Goal: Task Accomplishment & Management: Complete application form

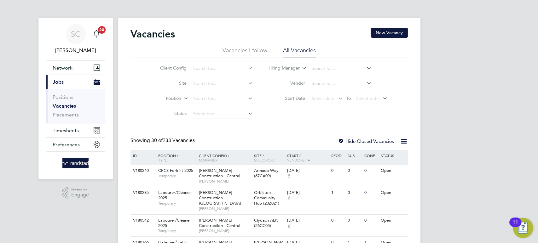
click at [62, 105] on link "Vacancies" at bounding box center [64, 106] width 23 height 6
click at [222, 84] on input at bounding box center [222, 83] width 62 height 9
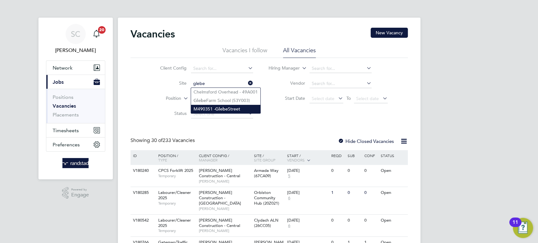
click at [232, 109] on li "M490351 - Glebe Street" at bounding box center [225, 109] width 69 height 9
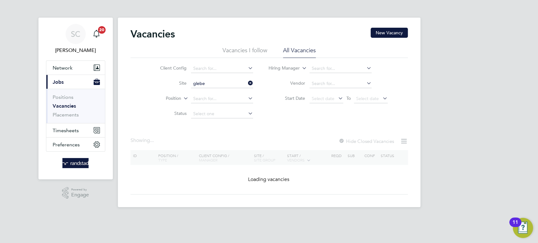
type input "M490351 - Glebe Street"
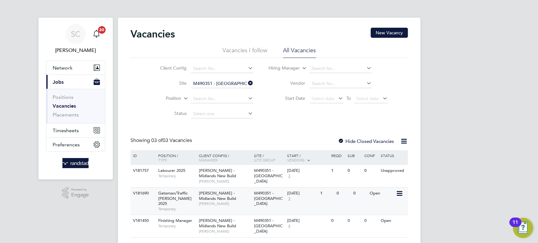
click at [199, 191] on span "Lovell - Midlands New Build" at bounding box center [217, 196] width 37 height 11
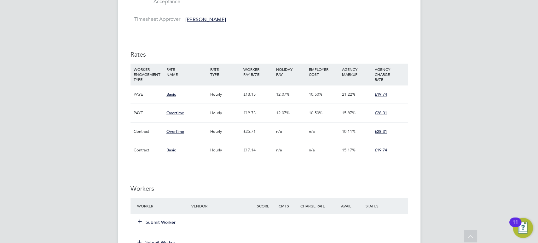
scroll to position [366, 0]
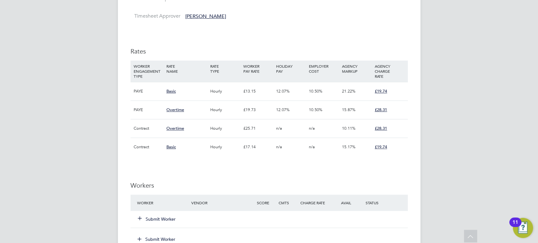
click at [161, 219] on button "Submit Worker" at bounding box center [157, 219] width 38 height 6
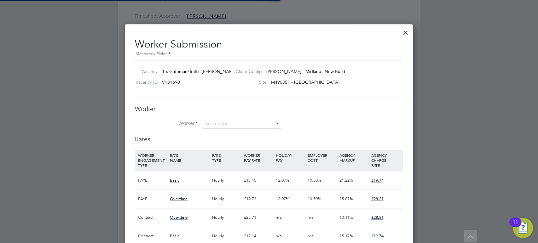
scroll to position [9, 164]
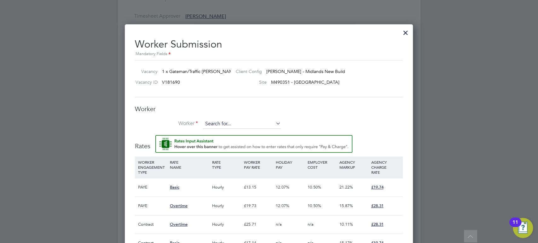
click at [220, 121] on input at bounding box center [242, 123] width 78 height 9
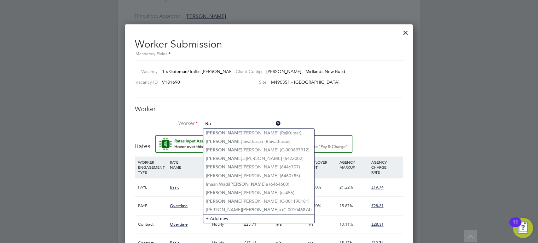
type input "R"
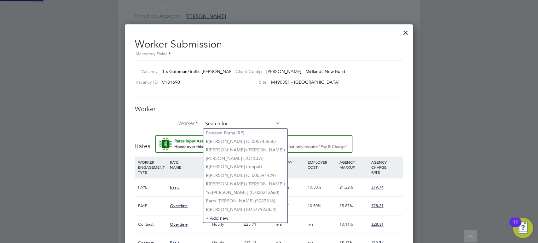
paste input "C-003707104"
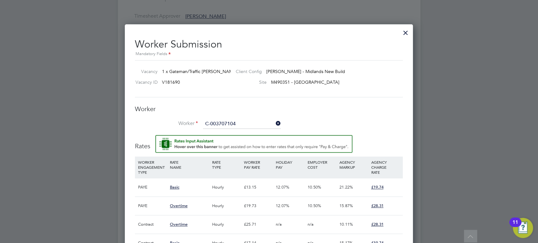
click at [211, 131] on li "[PERSON_NAME] ( C-003707104 )" at bounding box center [242, 133] width 78 height 9
type input "[PERSON_NAME] (C-003707104)"
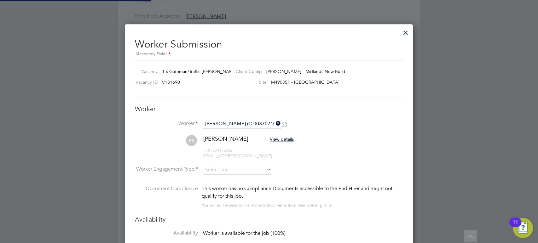
scroll to position [633, 288]
type input "[DATE]"
click at [217, 170] on input at bounding box center [237, 169] width 68 height 9
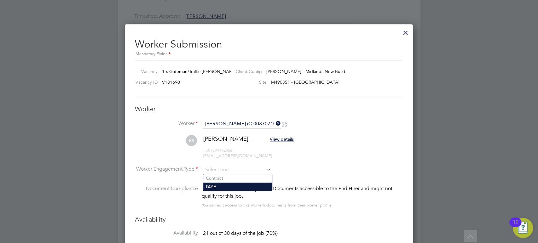
click at [212, 186] on li "PAYE" at bounding box center [237, 187] width 69 height 8
type input "PAYE"
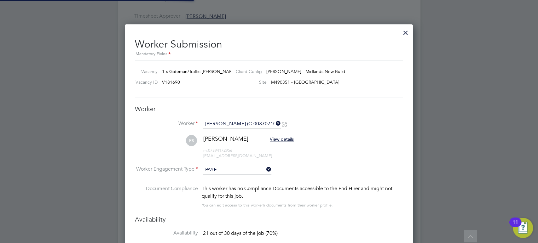
scroll to position [3, 3]
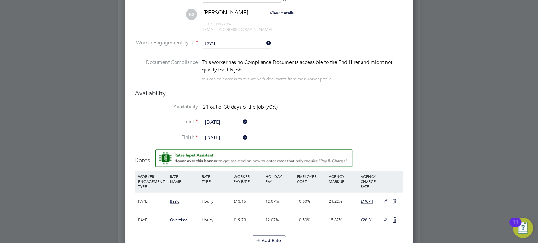
click at [384, 203] on icon at bounding box center [385, 201] width 8 height 5
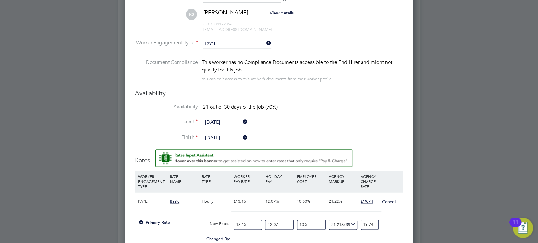
drag, startPoint x: 248, startPoint y: 224, endPoint x: 219, endPoint y: 224, distance: 29.3
click at [220, 224] on div "Primary Rate New Rates: 13.15 12.07 n/a 10.5 n/a 21.21873444567785 0 % 19.74" at bounding box center [269, 225] width 268 height 17
type input "1"
type input "1.5011406844106463"
type input "14"
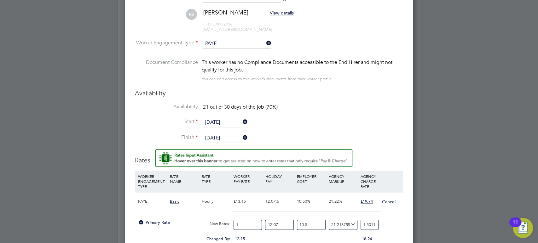
type input "21.01596958174905"
type input "14.7"
type input "22.0667680608365"
type input "14.74"
type input "22.126813688212927"
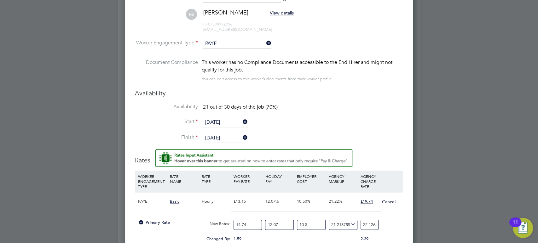
type input "14.74"
drag, startPoint x: 290, startPoint y: 223, endPoint x: 243, endPoint y: 223, distance: 47.6
click at [244, 223] on div "Primary Rate New Rates: 14.74 12.07 n/a 10.5 n/a 21.21873444567785 3.8731882982…" at bounding box center [269, 225] width 268 height 17
type input "0"
type input "19.743743810308672"
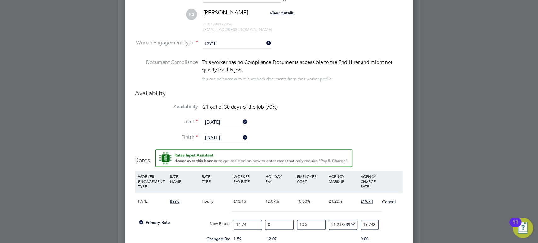
drag, startPoint x: 313, startPoint y: 225, endPoint x: 273, endPoint y: 224, distance: 39.4
click at [277, 224] on div "Primary Rate New Rates: 14.74 0 n/a 10.5 n/a 21.21873444567785 3.45604381030867…" at bounding box center [269, 225] width 268 height 17
type input "1"
type input "18.046317871865845"
type input "19"
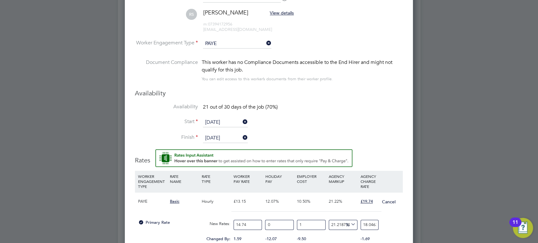
type input "21.26249333417857"
type input "19.7"
type input "21.38756682437962"
type input "19.74"
type input "21.394713880962538"
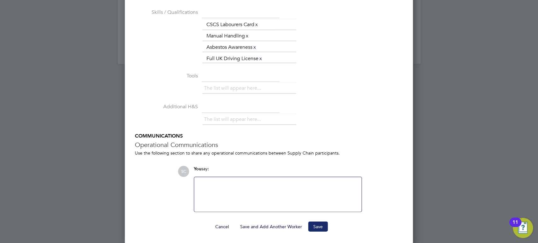
type input "19.74"
click at [318, 226] on button "Save" at bounding box center [318, 226] width 20 height 10
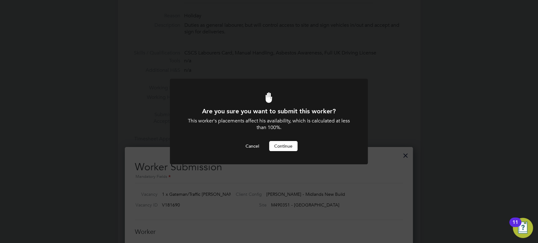
click at [281, 145] on button "Continue" at bounding box center [283, 146] width 28 height 10
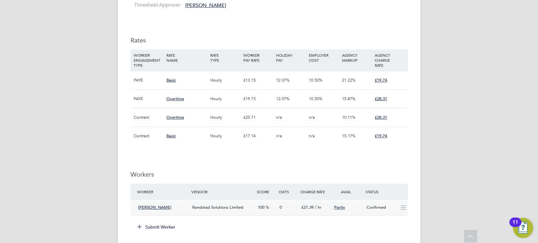
click at [249, 207] on div "Randstad Solutions Limited" at bounding box center [222, 208] width 65 height 10
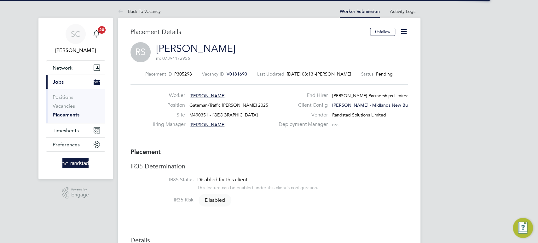
click at [403, 29] on icon at bounding box center [404, 32] width 8 height 8
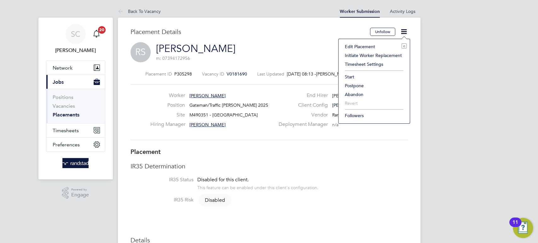
click at [346, 75] on li "Start" at bounding box center [373, 76] width 65 height 9
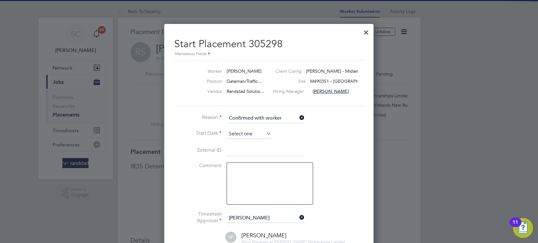
click at [249, 132] on input at bounding box center [248, 133] width 45 height 9
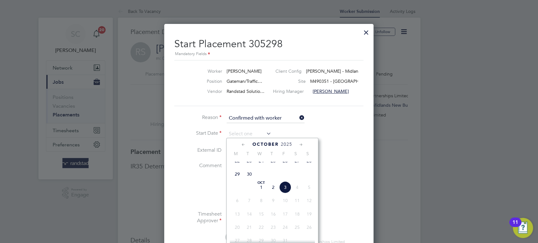
click at [275, 193] on span "2" at bounding box center [273, 187] width 12 height 12
type input "[DATE]"
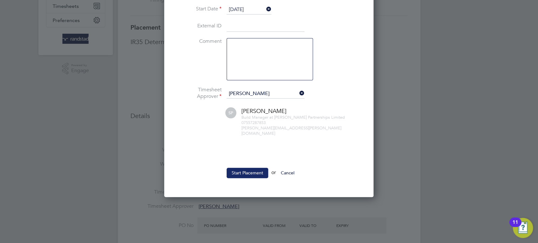
click at [248, 171] on button "Start Placement" at bounding box center [247, 173] width 42 height 10
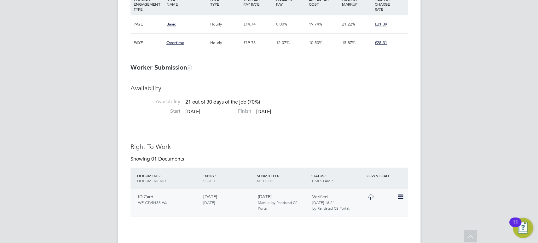
click at [401, 199] on icon at bounding box center [400, 197] width 6 height 8
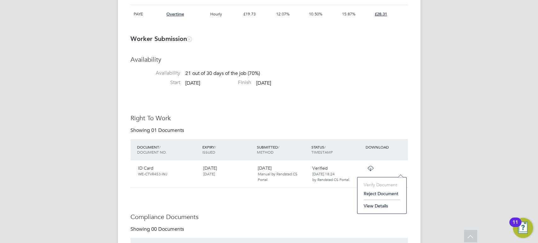
click at [374, 208] on li "View Details" at bounding box center [381, 206] width 43 height 9
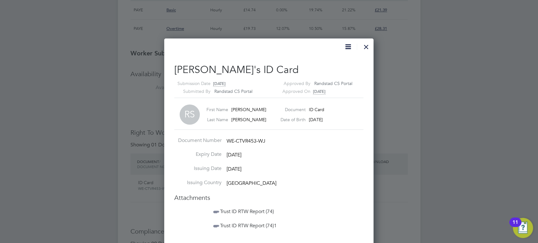
click at [368, 49] on div at bounding box center [365, 45] width 11 height 11
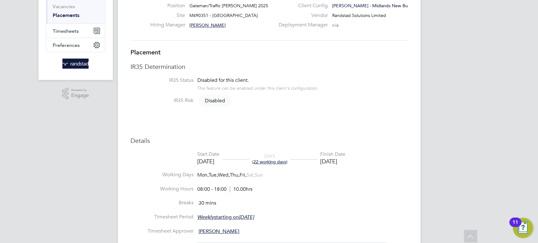
scroll to position [27, 0]
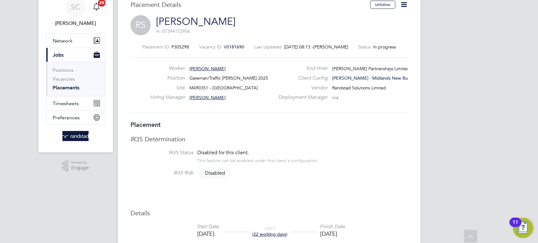
click at [404, 3] on icon at bounding box center [404, 5] width 8 height 8
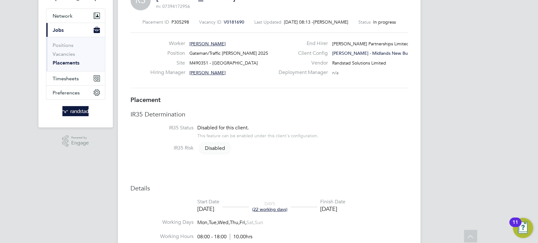
scroll to position [0, 0]
